Goal: Task Accomplishment & Management: Complete application form

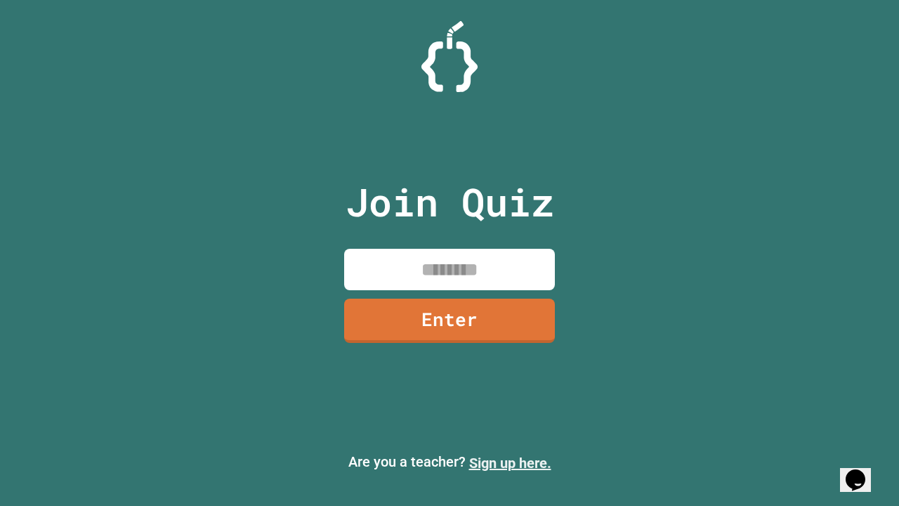
click at [510, 463] on link "Sign up here." at bounding box center [510, 463] width 82 height 17
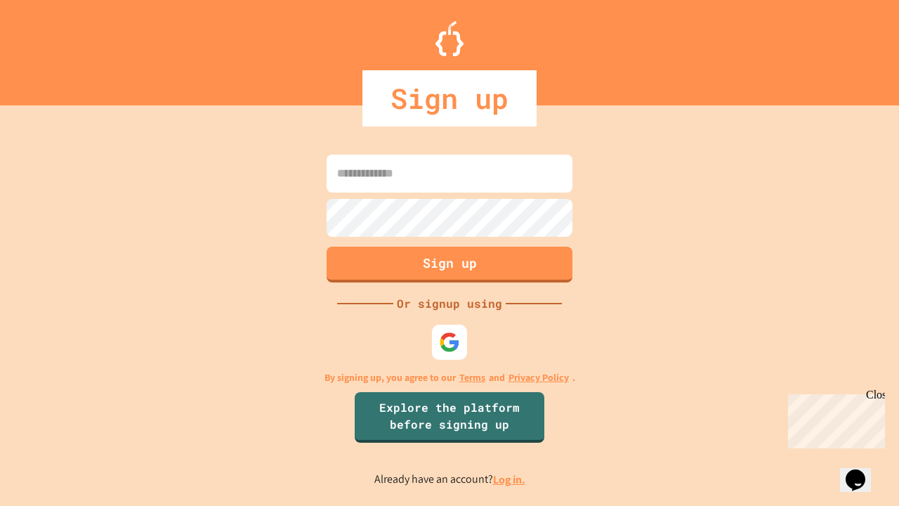
click at [510, 479] on link "Log in." at bounding box center [509, 479] width 32 height 15
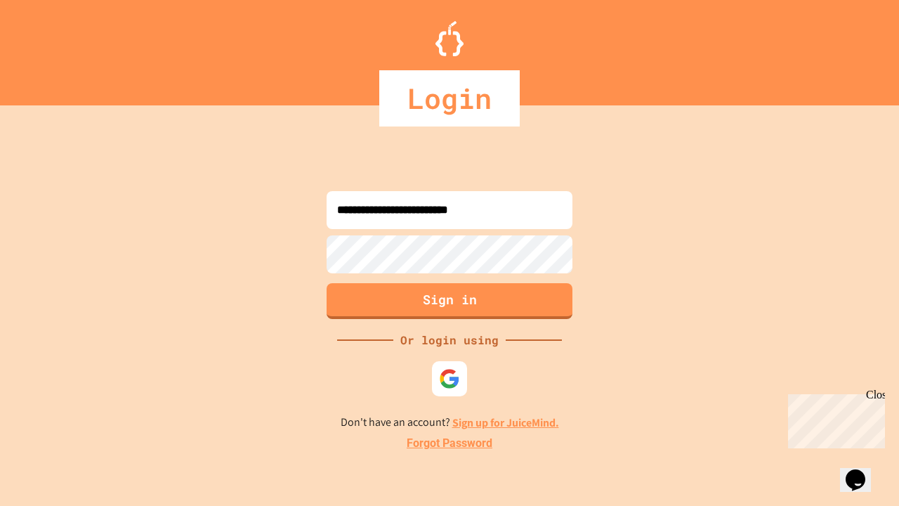
type input "**********"
